Goal: Navigation & Orientation: Find specific page/section

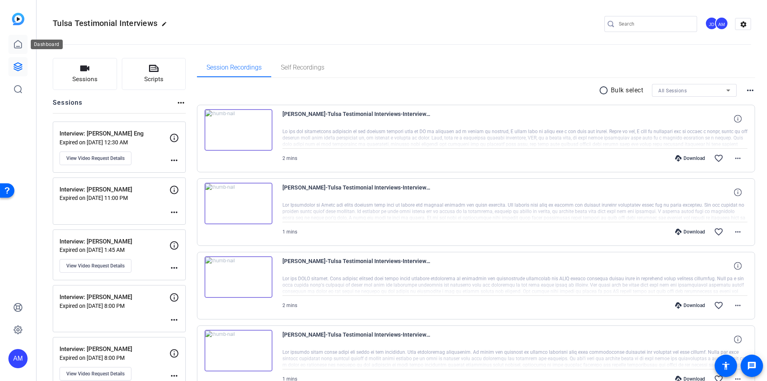
click at [17, 39] on link at bounding box center [17, 44] width 19 height 19
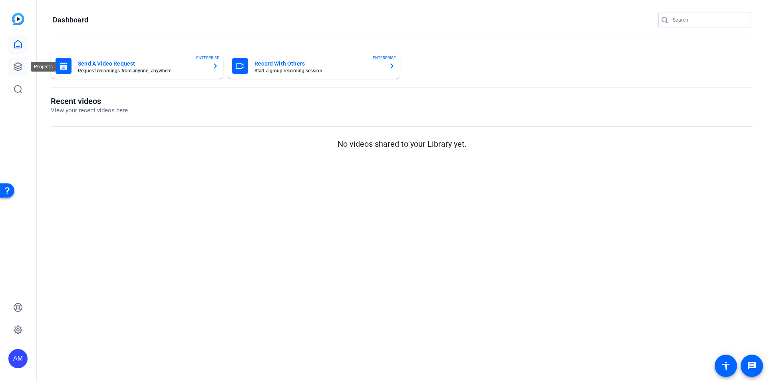
click at [24, 64] on link at bounding box center [17, 66] width 19 height 19
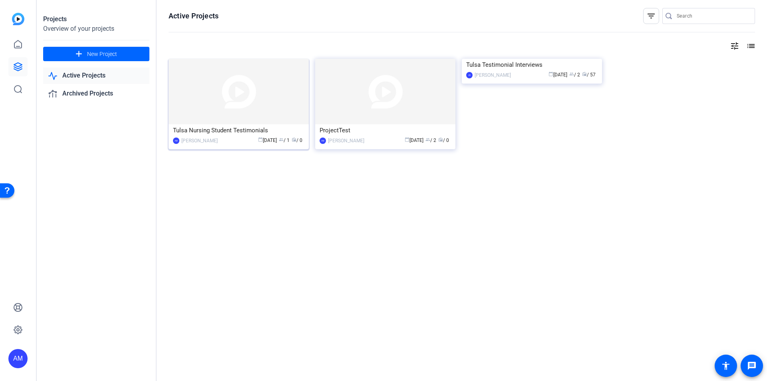
click at [219, 137] on div "AM [PERSON_NAME] calendar_today [DATE] group / 1 radio / 0" at bounding box center [238, 140] width 131 height 8
